Goal: Navigation & Orientation: Find specific page/section

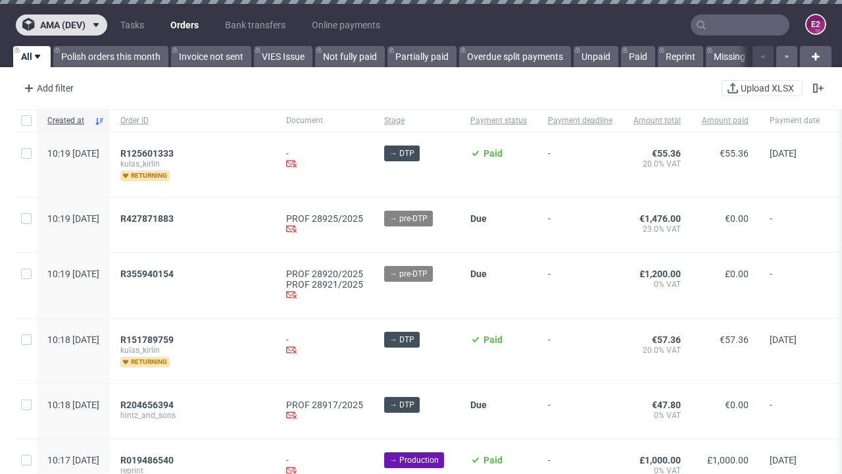
click at [61, 25] on span "ama (dev)" at bounding box center [62, 24] width 45 height 9
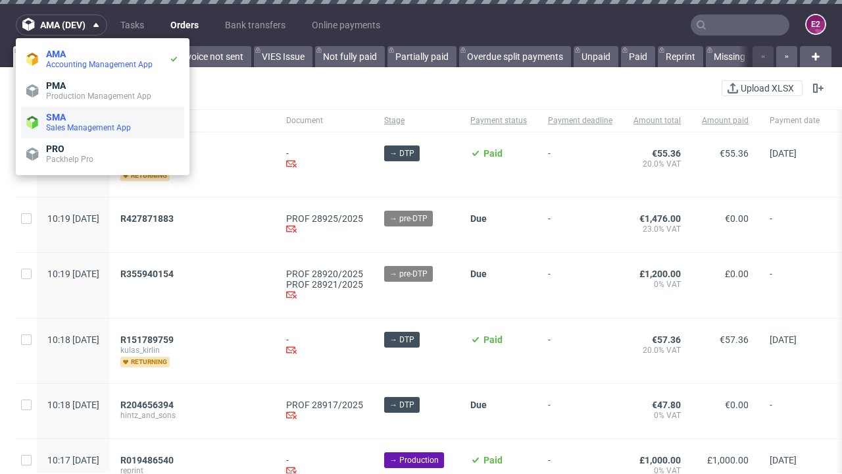
click at [103, 122] on span "Sales Management App" at bounding box center [112, 127] width 133 height 11
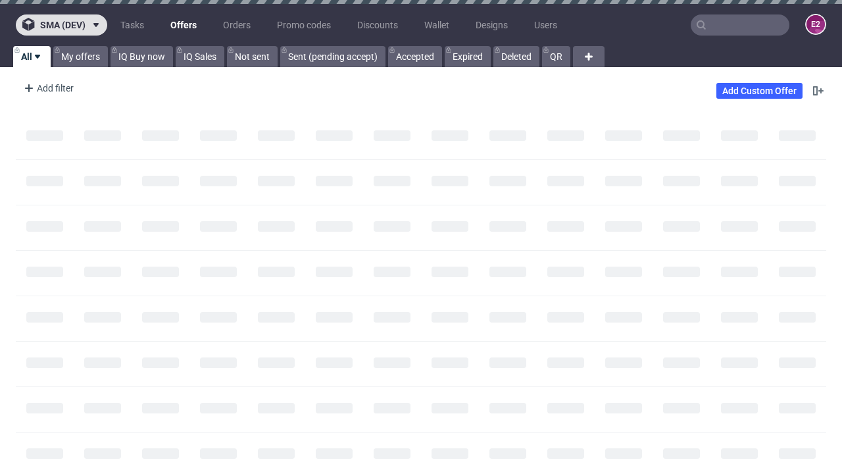
click at [61, 25] on span "sma (dev)" at bounding box center [62, 24] width 45 height 9
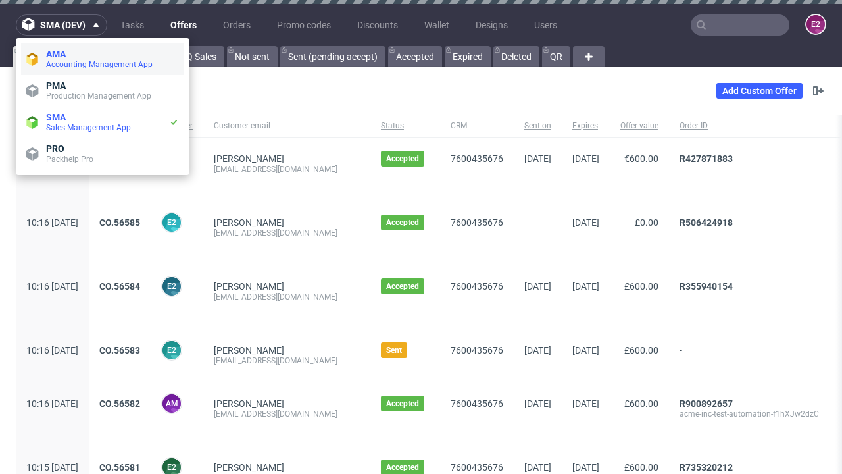
click at [103, 59] on span "Accounting Management App" at bounding box center [112, 64] width 133 height 11
